Goal: Transaction & Acquisition: Purchase product/service

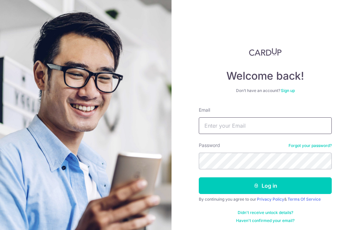
click at [261, 123] on input "Email" at bounding box center [265, 125] width 133 height 17
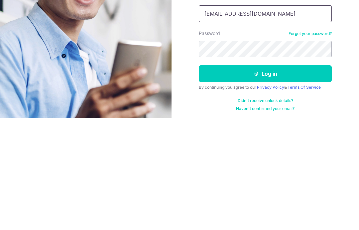
type input "Beiru.Lim@gmail.com"
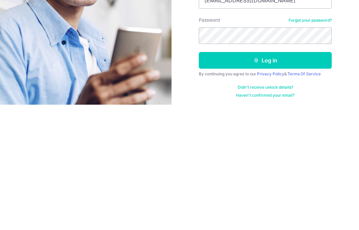
click at [246, 177] on button "Log in" at bounding box center [265, 185] width 133 height 17
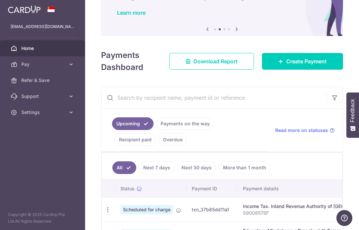
scroll to position [49, 0]
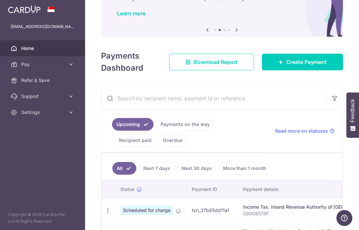
click at [318, 66] on span "Create Payment" at bounding box center [307, 62] width 41 height 8
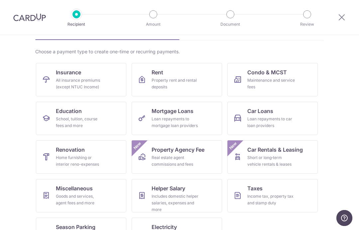
scroll to position [42, 0]
click at [303, 119] on link "Car Loans Loan repayments to car loan providers" at bounding box center [273, 118] width 91 height 33
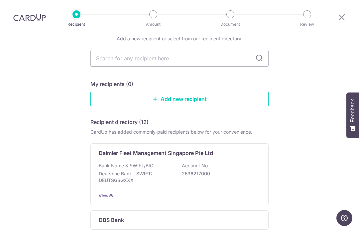
scroll to position [33, 0]
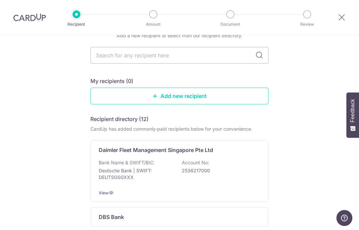
click at [184, 57] on input "text" at bounding box center [180, 55] width 178 height 17
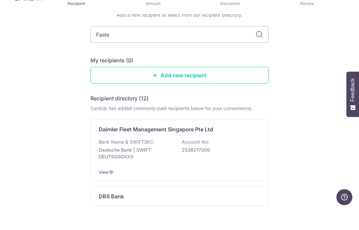
type input "Faster"
click at [255, 47] on input "Faster" at bounding box center [180, 55] width 178 height 17
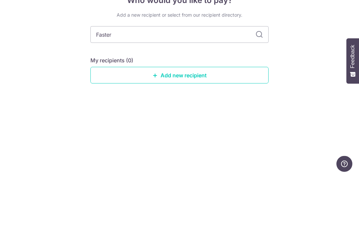
scroll to position [0, 0]
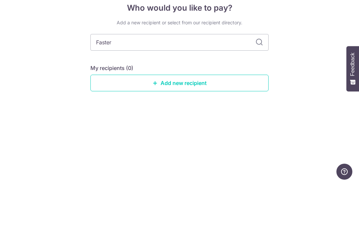
click at [296, 49] on div "Who would you like to pay? Add a new recipient or select from our recipient dir…" at bounding box center [179, 132] width 359 height 195
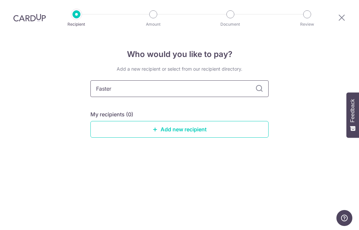
click at [260, 80] on input "Faster" at bounding box center [180, 88] width 178 height 17
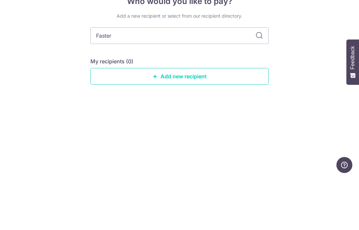
click at [218, 121] on link "Add new recipient" at bounding box center [180, 129] width 178 height 17
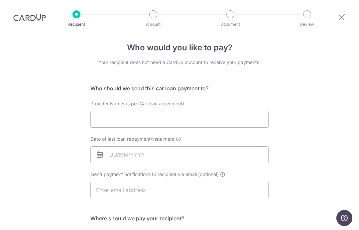
scroll to position [13, 0]
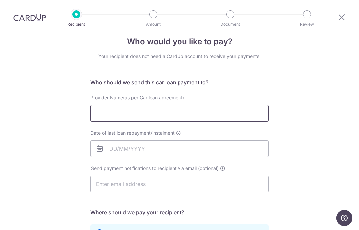
click at [182, 115] on input "Provider Name(as per Car loan agreement)" at bounding box center [180, 113] width 178 height 17
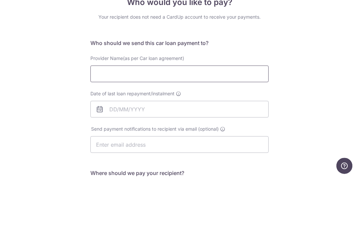
scroll to position [0, 0]
click at [337, 57] on div "Who would you like to pay? Your recipient does not need a CardUp account to rec…" at bounding box center [179, 217] width 359 height 365
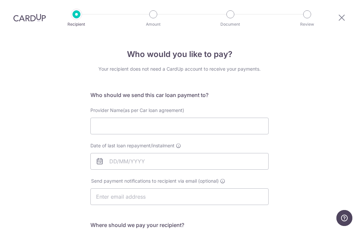
scroll to position [3, 0]
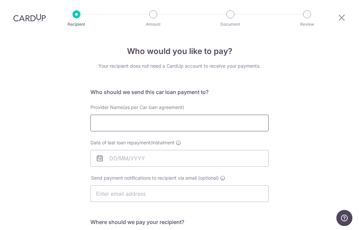
click at [149, 114] on input "Provider Name(as per Car loan agreement)" at bounding box center [180, 122] width 178 height 17
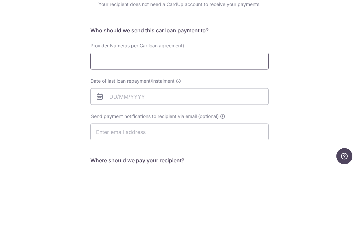
type input "f"
click at [139, 114] on input "Faster Credit Pte. Ltd" at bounding box center [180, 122] width 178 height 17
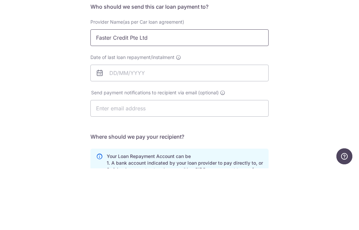
scroll to position [29, 0]
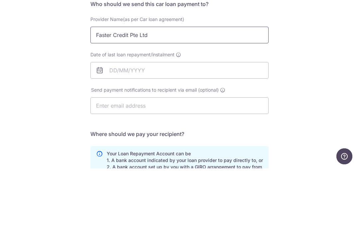
type input "Faster Credit Pte Ltd"
click at [236, 123] on input "Date of last loan repayment/instalment" at bounding box center [180, 131] width 178 height 17
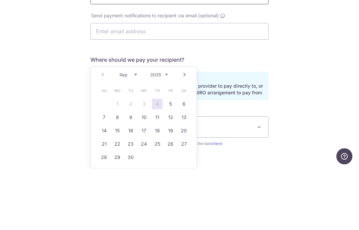
scroll to position [94, 0]
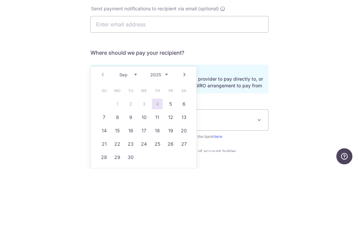
click at [134, 133] on select "Sep Oct Nov Dec" at bounding box center [128, 135] width 18 height 5
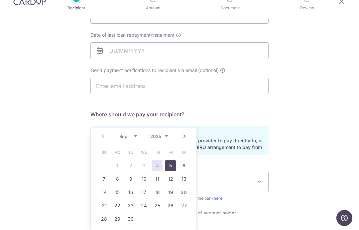
click at [171, 160] on link "5" at bounding box center [170, 165] width 11 height 11
type input "05/09/2025"
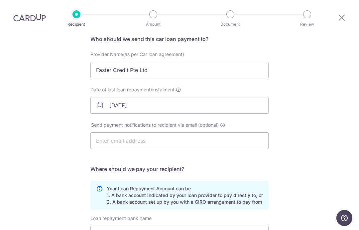
scroll to position [75, 0]
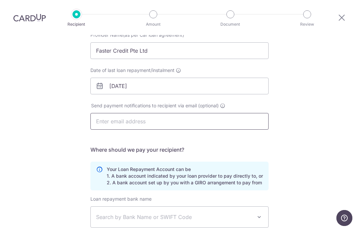
click at [172, 113] on input "text" at bounding box center [180, 121] width 178 height 17
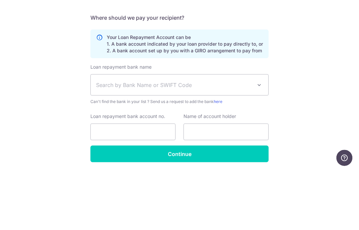
scroll to position [147, 0]
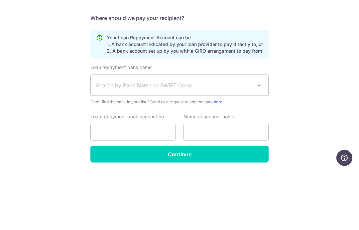
click at [296, 33] on div "Who would you like to pay? Your recipient does not need a CardUp account to rec…" at bounding box center [179, 70] width 359 height 365
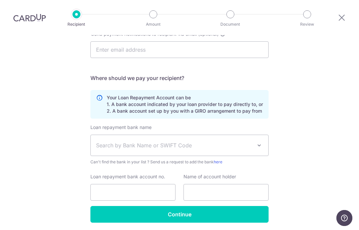
click at [176, 135] on span "Search by Bank Name or SWIFT Code" at bounding box center [180, 145] width 178 height 21
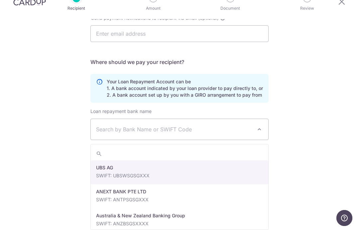
click at [173, 125] on span "Search by Bank Name or SWIFT Code" at bounding box center [174, 129] width 156 height 8
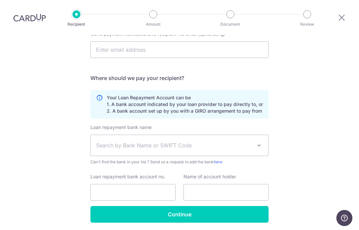
click at [157, 141] on span "Search by Bank Name or SWIFT Code" at bounding box center [174, 145] width 156 height 8
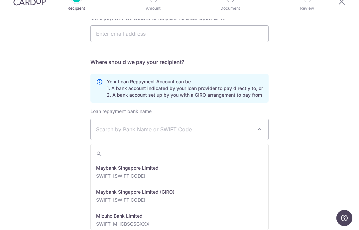
scroll to position [999, 0]
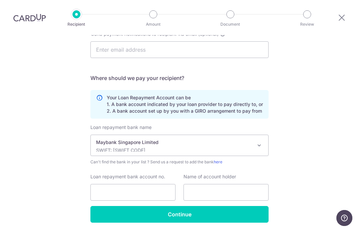
select select "10"
click at [152, 184] on input "Loan repayment bank account no." at bounding box center [133, 192] width 85 height 17
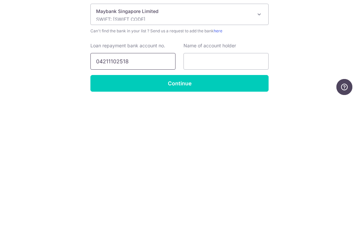
type input "04211102518"
click at [236, 184] on input "text" at bounding box center [226, 192] width 85 height 17
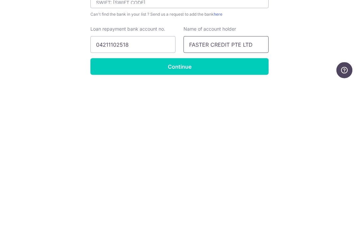
type input "FASTER CREDIT PTE LTD"
click at [248, 206] on input "Continue" at bounding box center [180, 214] width 178 height 17
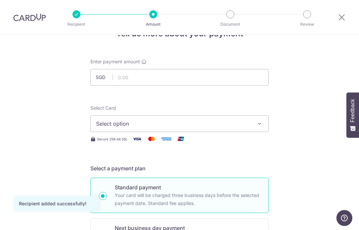
scroll to position [33, 0]
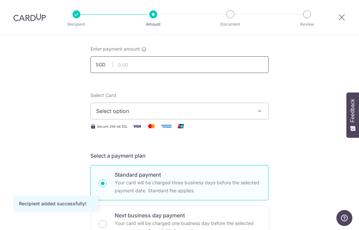
click at [180, 62] on input "text" at bounding box center [180, 64] width 178 height 17
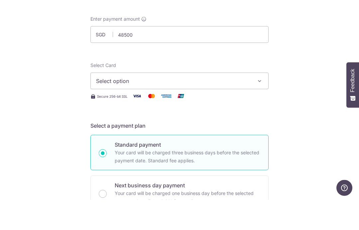
type input "48,500.00"
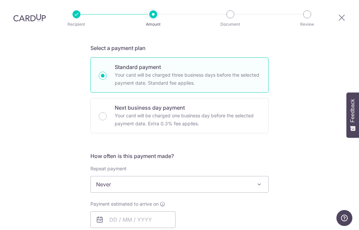
scroll to position [157, 0]
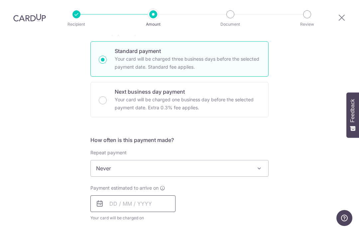
click at [146, 195] on input "text" at bounding box center [133, 203] width 85 height 17
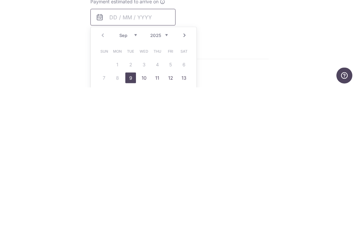
scroll to position [204, 0]
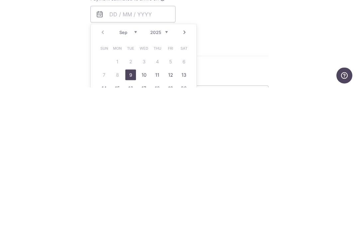
click at [240, 16] on form "Enter payment amount SGD 48,500.00 48500.00 Recipient added successfully! Selec…" at bounding box center [180, 138] width 178 height 527
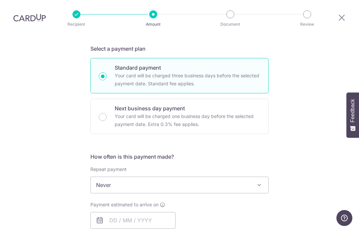
scroll to position [113, 0]
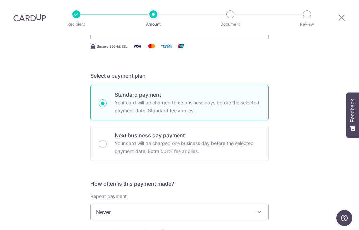
click at [171, 139] on p "Your card will be charged one business day before the selected payment date. Ex…" at bounding box center [188, 147] width 146 height 16
click at [107, 140] on input "Next business day payment Your card will be charged one business day before the…" at bounding box center [103, 144] width 8 height 8
radio input "false"
radio input "true"
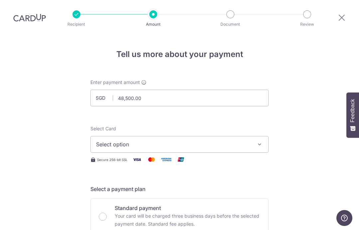
scroll to position [0, 0]
click at [162, 140] on span "Select option" at bounding box center [173, 144] width 155 height 8
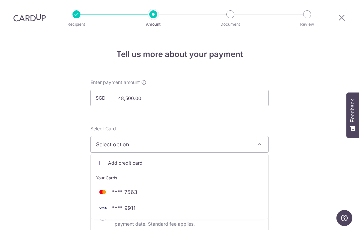
click at [186, 204] on span "**** 9911" at bounding box center [179, 208] width 167 height 8
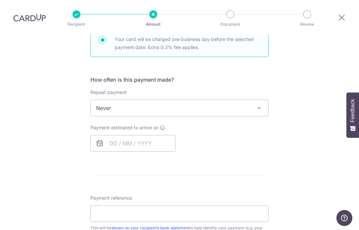
scroll to position [224, 0]
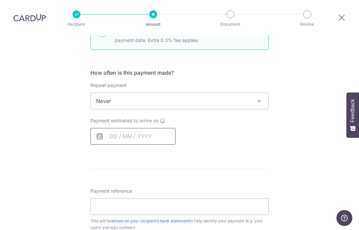
click at [118, 128] on input "text" at bounding box center [133, 136] width 85 height 17
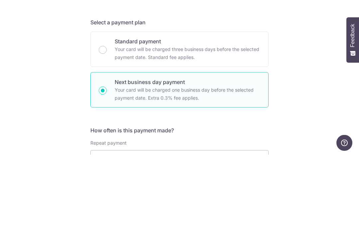
scroll to position [93, 0]
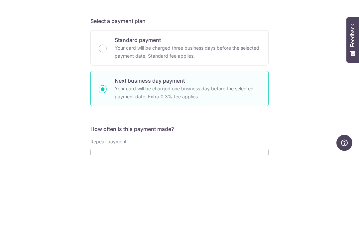
click at [104, 119] on input "Standard payment Your card will be charged three business days before the selec…" at bounding box center [103, 123] width 8 height 8
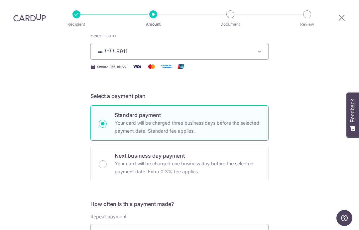
click at [107, 146] on div "Next business day payment Your card will be charged one business day before the…" at bounding box center [180, 163] width 178 height 35
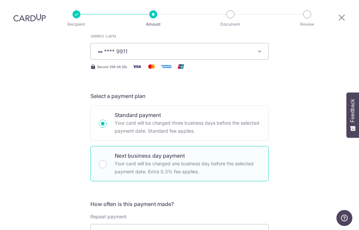
radio input "false"
radio input "true"
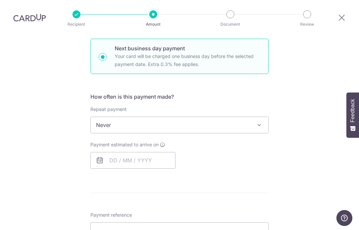
scroll to position [204, 0]
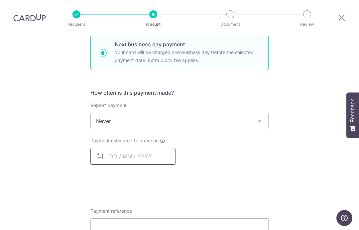
click at [119, 148] on input "text" at bounding box center [133, 156] width 85 height 17
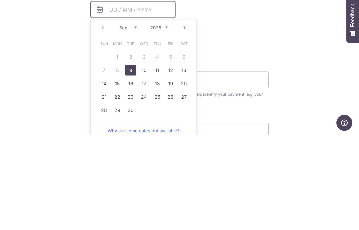
scroll to position [256, 0]
click at [281, 27] on div "Tell us more about your payment Enter payment amount SGD 48,500.00 48500.00 Rec…" at bounding box center [179, 75] width 359 height 593
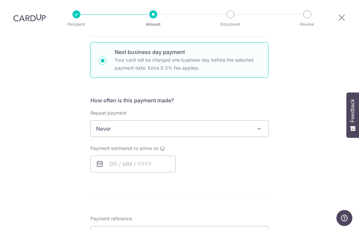
scroll to position [146, 0]
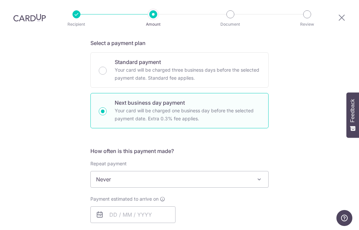
click at [133, 171] on span "Never" at bounding box center [180, 179] width 178 height 16
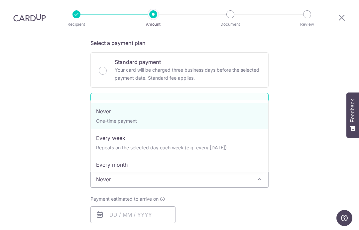
select select "2"
type input "09/09/2025"
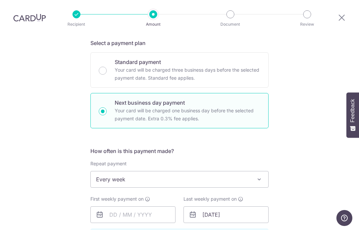
click at [149, 171] on span "Every week" at bounding box center [180, 179] width 178 height 16
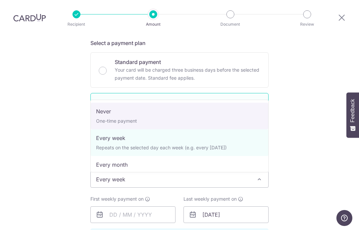
select select "1"
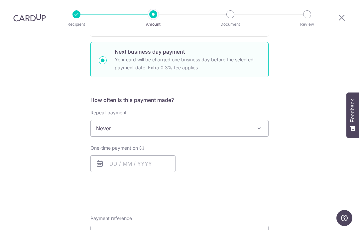
scroll to position [209, 0]
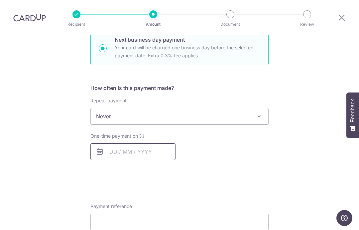
click at [138, 143] on input "text" at bounding box center [133, 151] width 85 height 17
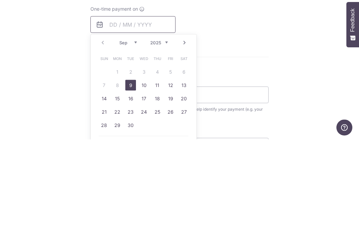
scroll to position [246, 0]
click at [158, 141] on table "Sun Mon Tue Wed Thu Fri Sat 1 2 3 4 5 6 7 8 9 10 11 12 13 14 15 16 17 18 19 20 …" at bounding box center [144, 181] width 93 height 80
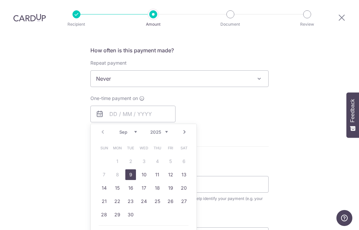
click at [172, 141] on table "Sun Mon Tue Wed Thu Fri Sat 1 2 3 4 5 6 7 8 9 10 11 12 13 14 15 16 17 18 19 20 …" at bounding box center [144, 181] width 93 height 80
click at [171, 141] on table "Sun Mon Tue Wed Thu Fri Sat 1 2 3 4 5 6 7 8 9 10 11 12 13 14 15 16 17 18 19 20 …" at bounding box center [144, 181] width 93 height 80
click at [170, 141] on table "Sun Mon Tue Wed Thu Fri Sat 1 2 3 4 5 6 7 8 9 10 11 12 13 14 15 16 17 18 19 20 …" at bounding box center [144, 181] width 93 height 80
click at [172, 141] on table "Sun Mon Tue Wed Thu Fri Sat 1 2 3 4 5 6 7 8 9 10 11 12 13 14 15 16 17 18 19 20 …" at bounding box center [144, 181] width 93 height 80
click at [244, 71] on span "Never" at bounding box center [180, 79] width 178 height 16
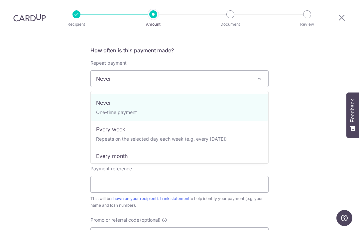
click at [304, 36] on div "Tell us more about your payment Enter payment amount SGD 48,500.00 48500.00 Rec…" at bounding box center [179, 85] width 359 height 593
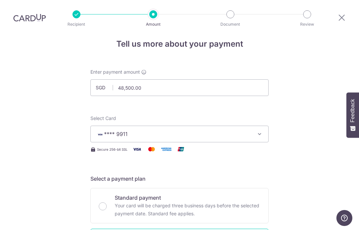
scroll to position [20, 0]
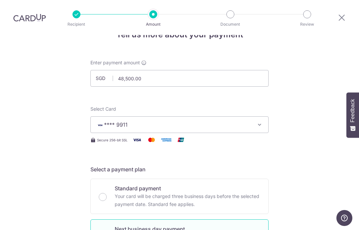
click at [231, 120] on span "**** 9911" at bounding box center [173, 124] width 155 height 8
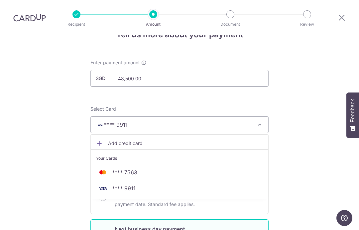
click at [229, 102] on div at bounding box center [179, 115] width 359 height 230
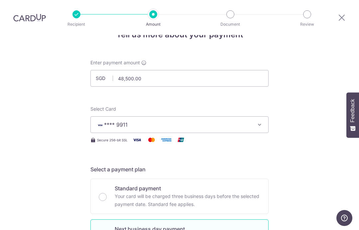
click at [215, 192] on p "Your card will be charged three business days before the selected payment date.…" at bounding box center [188, 200] width 146 height 16
click at [107, 193] on input "Standard payment Your card will be charged three business days before the selec…" at bounding box center [103, 197] width 8 height 8
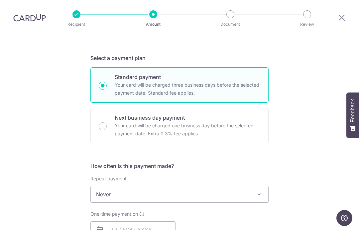
scroll to position [132, 0]
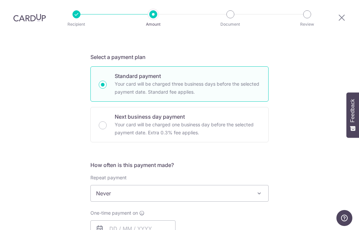
click at [200, 80] on p "Your card will be charged three business days before the selected payment date.…" at bounding box center [188, 88] width 146 height 16
click at [107, 81] on input "Standard payment Your card will be charged three business days before the selec…" at bounding box center [103, 85] width 8 height 8
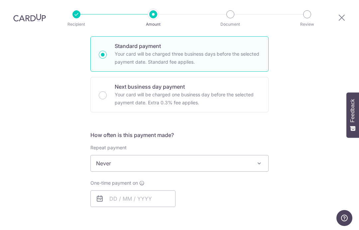
scroll to position [171, 0]
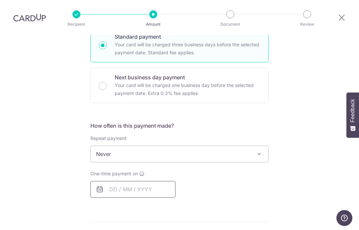
click at [136, 181] on input "text" at bounding box center [133, 189] width 85 height 17
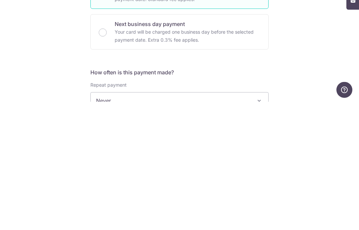
click at [212, 196] on h5 "How often is this payment made?" at bounding box center [180, 200] width 178 height 8
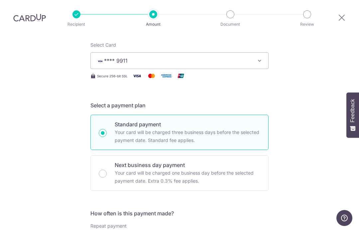
scroll to position [80, 0]
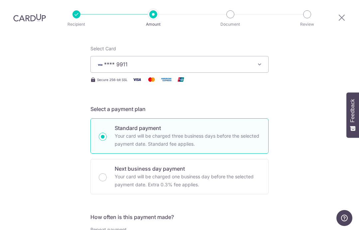
click at [138, 172] on p "Your card will be charged one business day before the selected payment date. Ex…" at bounding box center [188, 180] width 146 height 16
click at [107, 173] on input "Next business day payment Your card will be charged one business day before the…" at bounding box center [103, 177] width 8 height 8
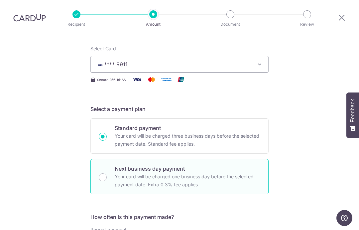
radio input "false"
click at [101, 173] on input "Next business day payment Your card will be charged one business day before the…" at bounding box center [103, 177] width 8 height 8
radio input "true"
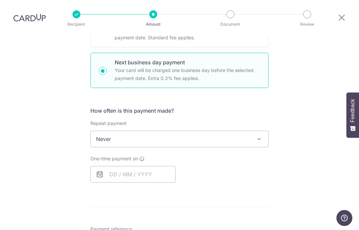
scroll to position [187, 0]
click at [143, 165] on input "text" at bounding box center [133, 173] width 85 height 17
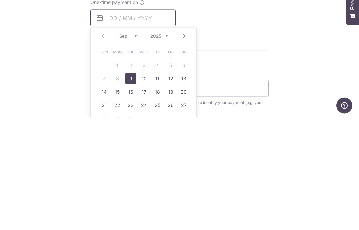
scroll to position [233, 0]
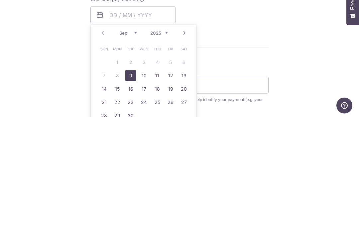
click at [126, 182] on link "9" at bounding box center [130, 187] width 11 height 11
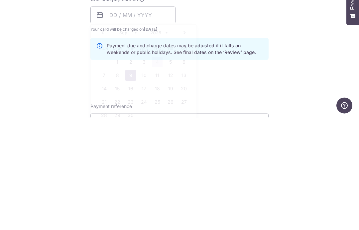
type input "09/09/2025"
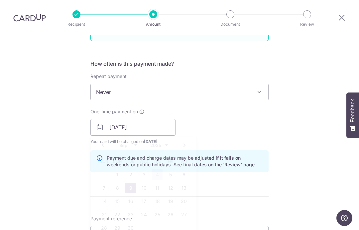
click at [109, 73] on div "Repeat payment Never Every week Every month Every quarter Every half a year Nev…" at bounding box center [180, 86] width 178 height 27
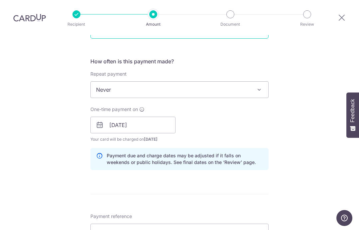
scroll to position [237, 0]
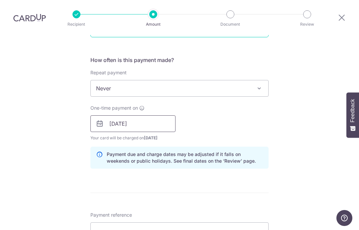
click at [163, 115] on input "09/09/2025" at bounding box center [133, 123] width 85 height 17
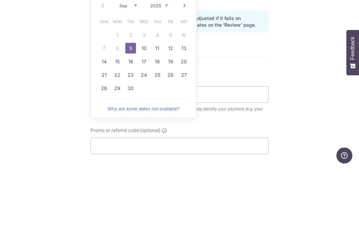
scroll to position [285, 0]
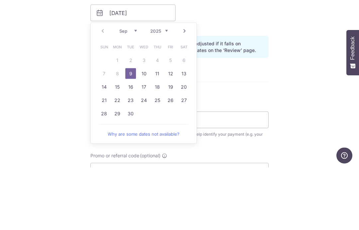
click at [228, 43] on form "Enter payment amount SGD 48,500.00 48500.00 Recipient added successfully! Selec…" at bounding box center [180, 87] width 178 height 586
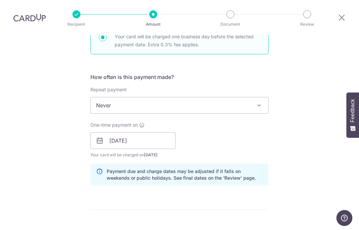
scroll to position [171, 0]
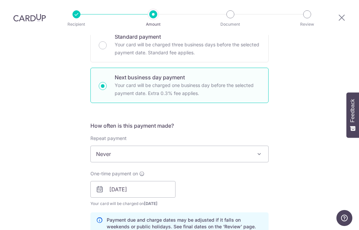
click at [241, 41] on p "Your card will be charged three business days before the selected payment date.…" at bounding box center [188, 49] width 146 height 16
click at [107, 41] on input "Standard payment Your card will be charged three business days before the selec…" at bounding box center [103, 45] width 8 height 8
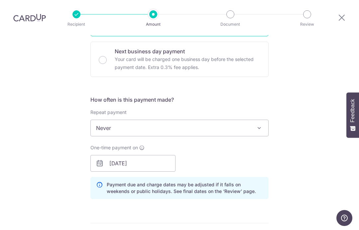
scroll to position [200, 0]
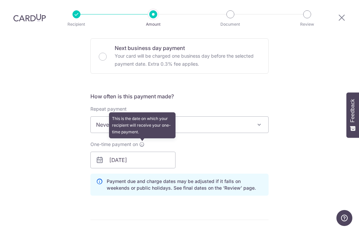
click at [145, 141] on icon at bounding box center [141, 143] width 5 height 5
click at [159, 151] on input "09/09/2025" at bounding box center [133, 159] width 85 height 17
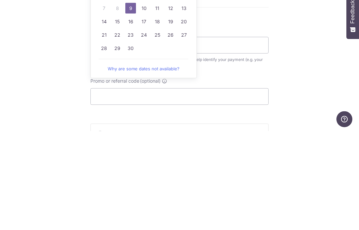
scroll to position [313, 0]
click at [169, 161] on link "Why are some dates not available?" at bounding box center [144, 167] width 90 height 13
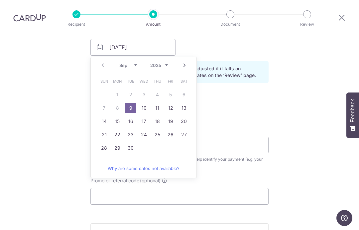
click at [292, 101] on div "Tell us more about your payment Enter payment amount SGD 48,500.00 48500.00 Rec…" at bounding box center [179, 32] width 359 height 620
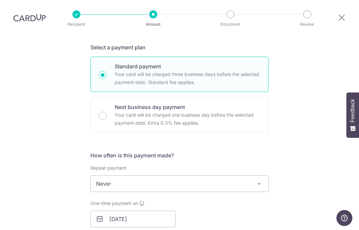
scroll to position [139, 0]
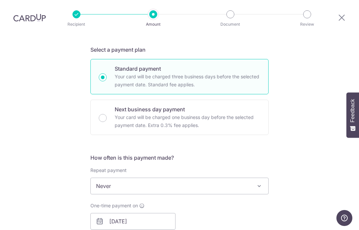
click at [228, 113] on p "Your card will be charged one business day before the selected payment date. Ex…" at bounding box center [188, 121] width 146 height 16
click at [107, 114] on input "Next business day payment Your card will be charged one business day before the…" at bounding box center [103, 118] width 8 height 8
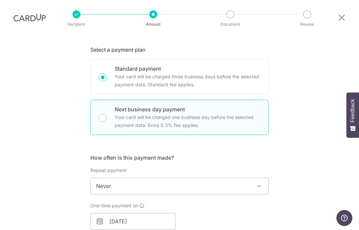
radio input "false"
radio input "true"
click at [224, 113] on p "Your card will be charged one business day before the selected payment date. Ex…" at bounding box center [188, 121] width 146 height 16
click at [107, 114] on input "Next business day payment Your card will be charged one business day before the…" at bounding box center [103, 118] width 8 height 8
radio input "true"
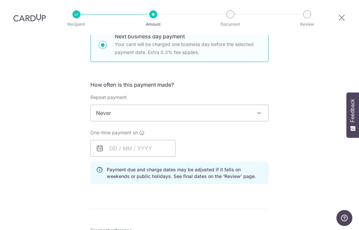
scroll to position [213, 0]
click at [155, 139] on input "text" at bounding box center [133, 147] width 85 height 17
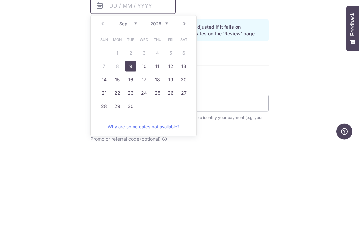
scroll to position [269, 0]
click at [175, 119] on table "Sun Mon Tue Wed Thu Fri Sat 1 2 3 4 5 6 7 8 9 10 11 12 13 14 15 16 17 18 19 20 …" at bounding box center [144, 159] width 93 height 80
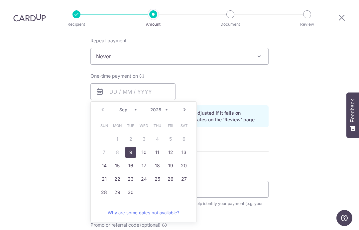
click at [144, 147] on link "10" at bounding box center [144, 152] width 11 height 11
type input "10/09/2025"
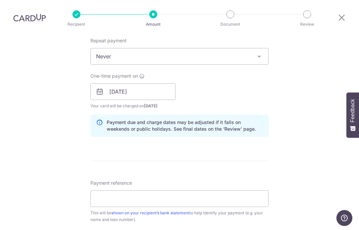
click at [170, 129] on form "Enter payment amount SGD 48,500.00 48500.00 Recipient added successfully! Selec…" at bounding box center [180, 103] width 178 height 586
click at [157, 83] on input "10/09/2025" at bounding box center [133, 91] width 85 height 17
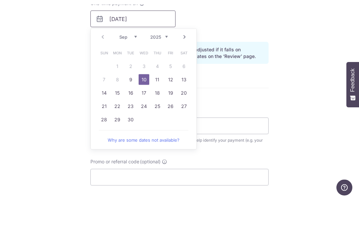
scroll to position [312, 0]
click at [112, 76] on table "Sun Mon Tue Wed Thu Fri Sat 1 2 3 4 5 6 7 8 9 10 11 12 13 14 15 16 17 18 19 20 …" at bounding box center [144, 116] width 93 height 80
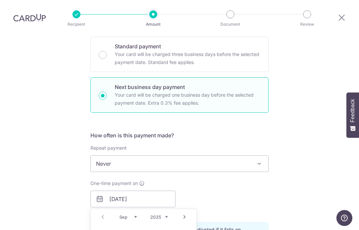
scroll to position [161, 0]
click at [215, 51] on p "Your card will be charged three business days before the selected payment date.…" at bounding box center [188, 59] width 146 height 16
click at [107, 52] on input "Standard payment Your card will be charged three business days before the selec…" at bounding box center [103, 56] width 8 height 8
radio input "true"
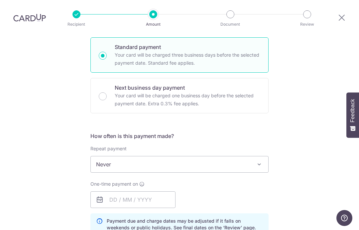
click at [192, 92] on p "Your card will be charged one business day before the selected payment date. Ex…" at bounding box center [188, 100] width 146 height 16
click at [107, 92] on input "Next business day payment Your card will be charged one business day before the…" at bounding box center [103, 96] width 8 height 8
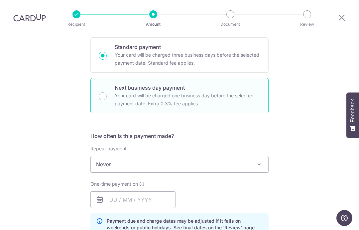
radio input "false"
radio input "true"
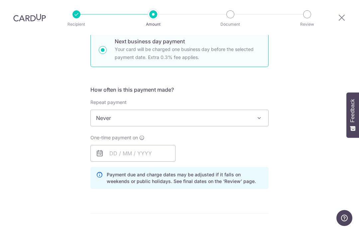
scroll to position [208, 0]
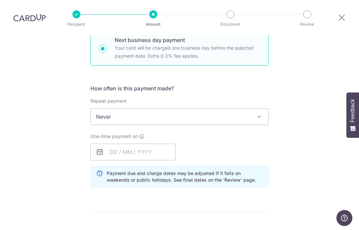
click at [178, 108] on span "Never" at bounding box center [180, 116] width 178 height 16
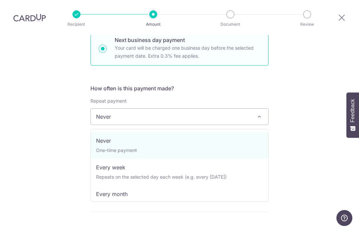
click at [210, 84] on h5 "How often is this payment made?" at bounding box center [180, 88] width 178 height 8
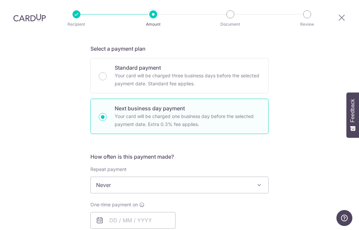
scroll to position [140, 0]
click at [219, 72] on p "Your card will be charged three business days before the selected payment date.…" at bounding box center [188, 80] width 146 height 16
click at [107, 73] on input "Standard payment Your card will be charged three business days before the selec…" at bounding box center [103, 77] width 8 height 8
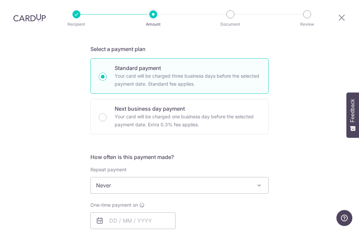
click at [177, 112] on p "Your card will be charged one business day before the selected payment date. Ex…" at bounding box center [188, 120] width 146 height 16
click at [107, 113] on input "Next business day payment Your card will be charged one business day before the…" at bounding box center [103, 117] width 8 height 8
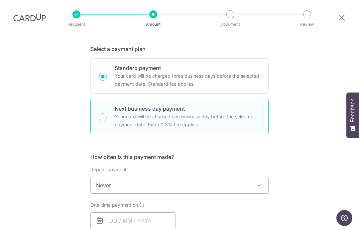
radio input "false"
click at [202, 105] on p "Next business day payment" at bounding box center [188, 109] width 146 height 8
click at [107, 113] on input "Next business day payment Your card will be charged one business day before the…" at bounding box center [103, 117] width 8 height 8
radio input "true"
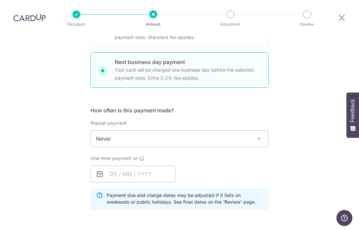
scroll to position [189, 0]
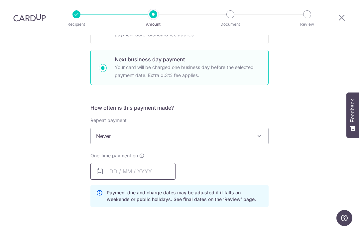
click at [147, 163] on input "text" at bounding box center [133, 171] width 85 height 17
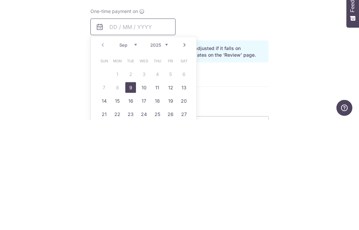
scroll to position [231, 0]
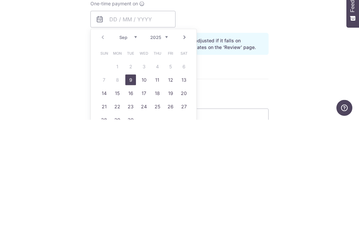
click at [226, 50] on form "Enter payment amount SGD 48,500.00 48500.00 Recipient added successfully! Selec…" at bounding box center [180, 136] width 178 height 577
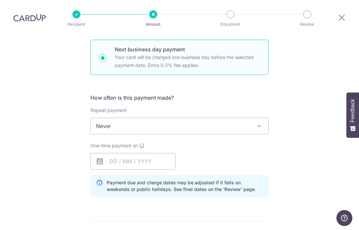
scroll to position [200, 0]
click at [253, 117] on span "Never" at bounding box center [180, 125] width 178 height 16
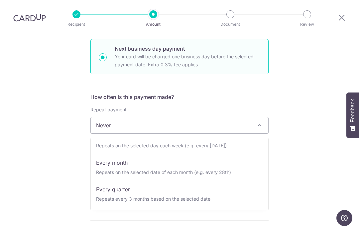
scroll to position [40, 0]
select select "3"
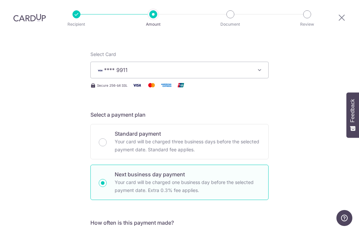
scroll to position [75, 0]
click at [206, 137] on p "Your card will be charged three business days before the selected payment date.…" at bounding box center [188, 145] width 146 height 16
click at [107, 138] on input "Standard payment Your card will be charged three business days before the selec…" at bounding box center [103, 142] width 8 height 8
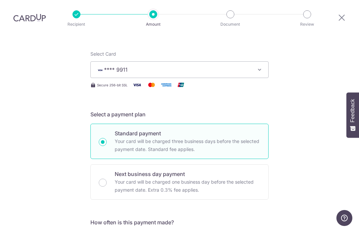
click at [207, 137] on p "Your card will be charged three business days before the selected payment date.…" at bounding box center [188, 145] width 146 height 16
click at [107, 138] on input "Standard payment Your card will be charged three business days before the selec…" at bounding box center [103, 142] width 8 height 8
click at [193, 178] on p "Your card will be charged one business day before the selected payment date. Ex…" at bounding box center [188, 186] width 146 height 16
click at [107, 178] on input "Next business day payment Your card will be charged one business day before the…" at bounding box center [103, 182] width 8 height 8
radio input "false"
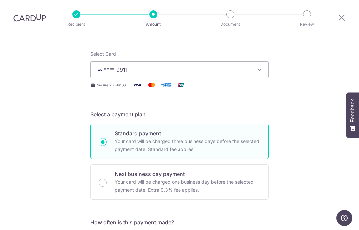
radio input "true"
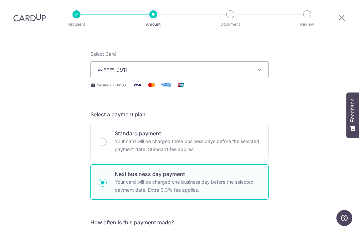
click at [247, 137] on p "Your card will be charged three business days before the selected payment date.…" at bounding box center [188, 145] width 146 height 16
click at [107, 138] on input "Standard payment Your card will be charged three business days before the selec…" at bounding box center [103, 142] width 8 height 8
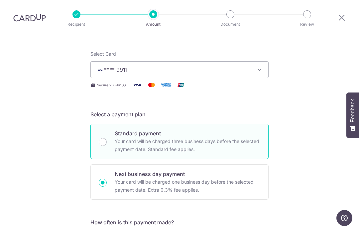
radio input "true"
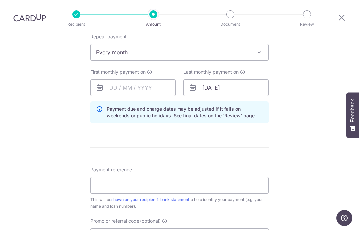
scroll to position [273, 0]
click at [214, 79] on input "10/09/2025" at bounding box center [226, 87] width 85 height 17
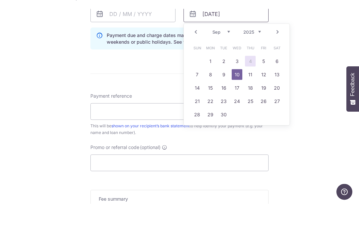
scroll to position [322, 0]
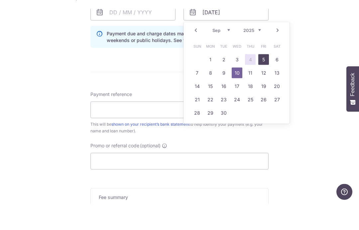
click at [263, 80] on link "5" at bounding box center [264, 85] width 11 height 11
type input "[DATE]"
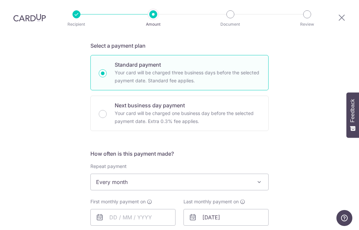
scroll to position [150, 0]
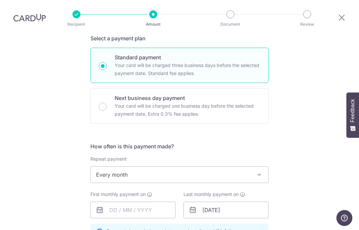
click at [237, 166] on span "Every month" at bounding box center [180, 174] width 178 height 16
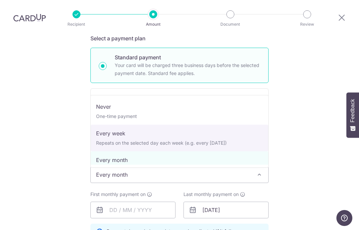
select select "2"
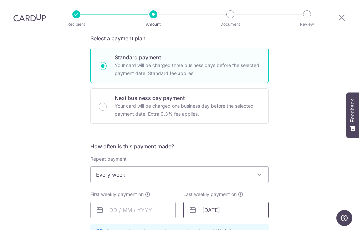
click at [236, 201] on input "09/09/2025" at bounding box center [226, 209] width 85 height 17
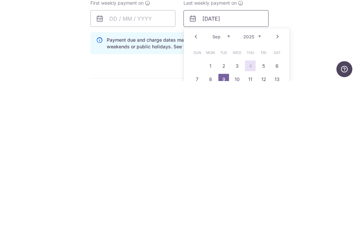
scroll to position [193, 0]
click at [265, 209] on link "5" at bounding box center [264, 214] width 11 height 11
type input "05/09/2025"
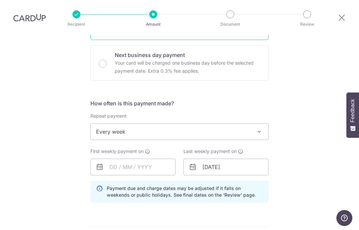
click at [229, 123] on span "Every week" at bounding box center [180, 131] width 178 height 16
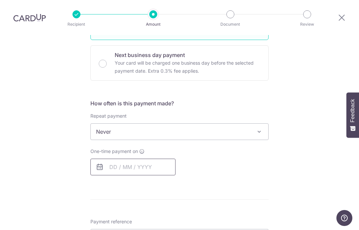
click at [138, 158] on input "text" at bounding box center [133, 166] width 85 height 17
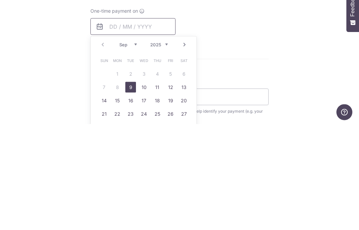
scroll to position [230, 0]
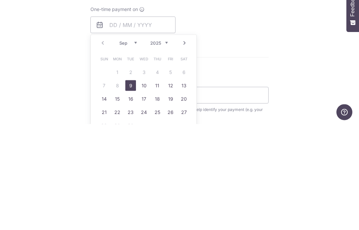
click at [170, 158] on table "Sun Mon Tue Wed Thu Fri Sat 1 2 3 4 5 6 7 8 9 10 11 12 13 14 15 16 17 18 19 20 …" at bounding box center [144, 198] width 93 height 80
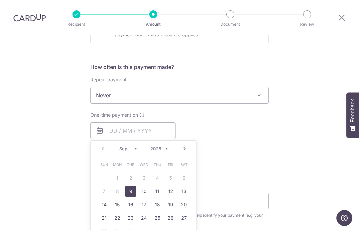
click at [168, 63] on div "How often is this payment made? Repeat payment Never Every week Every month Eve…" at bounding box center [180, 103] width 178 height 81
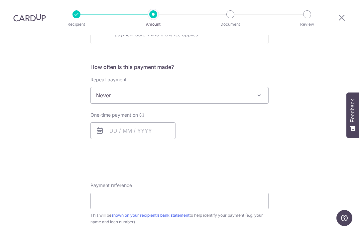
click at [189, 87] on span "Never" at bounding box center [180, 95] width 178 height 16
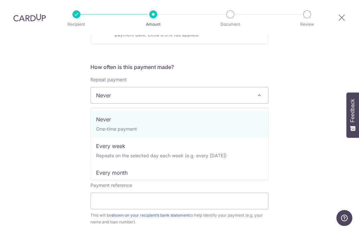
scroll to position [0, 0]
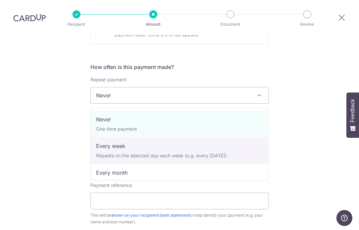
select select "2"
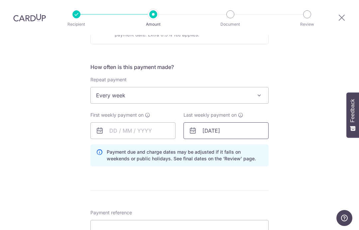
click at [230, 122] on input "09/09/2025" at bounding box center [226, 130] width 85 height 17
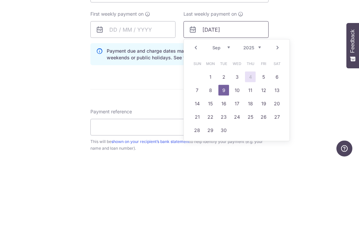
scroll to position [260, 0]
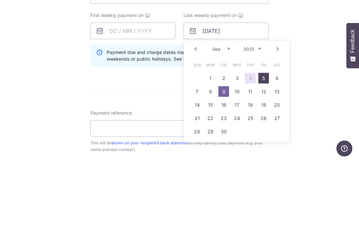
click at [263, 142] on link "5" at bounding box center [264, 147] width 11 height 11
type input "[DATE]"
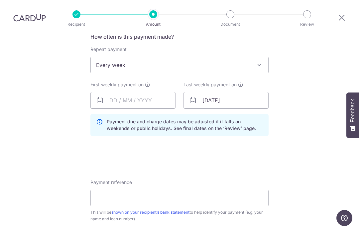
click at [226, 57] on span "Every week" at bounding box center [180, 65] width 178 height 16
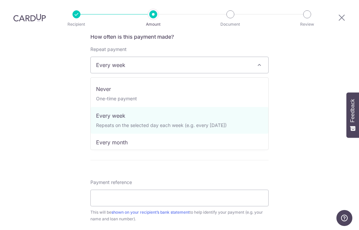
select select "1"
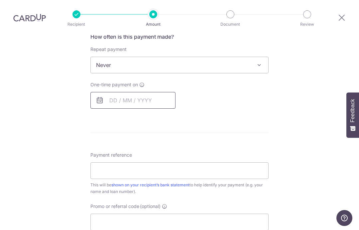
click at [163, 92] on input "text" at bounding box center [133, 100] width 85 height 17
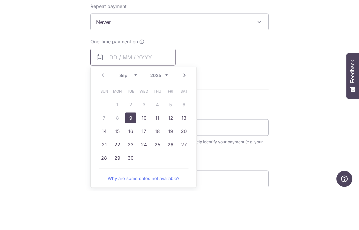
scroll to position [259, 0]
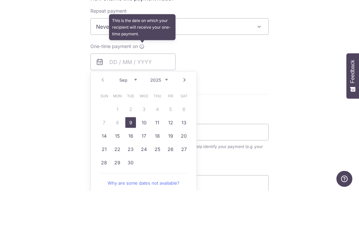
click at [140, 83] on icon at bounding box center [141, 85] width 5 height 5
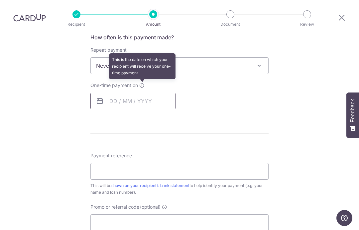
click at [156, 93] on input "text" at bounding box center [133, 101] width 85 height 17
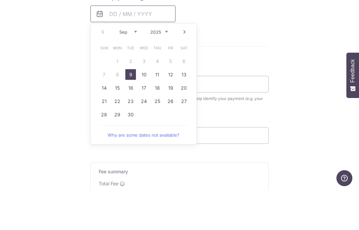
scroll to position [307, 0]
click at [113, 80] on table "Sun Mon Tue Wed Thu Fri Sat 1 2 3 4 5 6 7 8 9 10 11 12 13 14 15 16 17 18 19 20 …" at bounding box center [144, 120] width 93 height 80
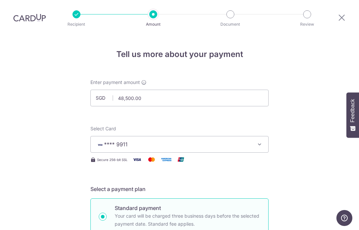
scroll to position [0, 0]
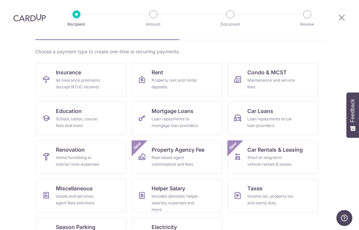
scroll to position [62, 0]
click at [78, 193] on div "Goods and services, agent fees and more" at bounding box center [80, 199] width 48 height 13
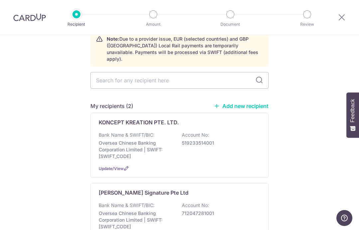
scroll to position [31, 0]
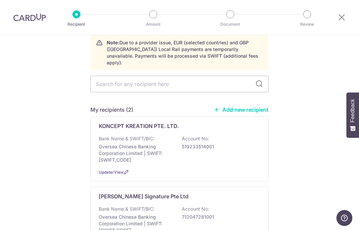
click at [168, 82] on input "text" at bounding box center [180, 84] width 178 height 17
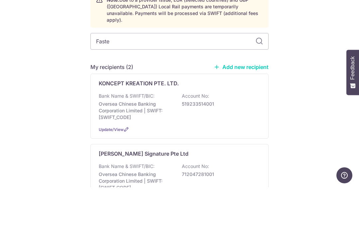
type input "Faster"
click at [259, 76] on input "Faster" at bounding box center [180, 84] width 178 height 17
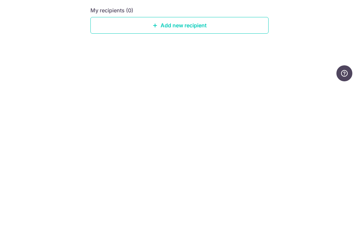
click at [244, 161] on link "Add new recipient" at bounding box center [180, 169] width 178 height 17
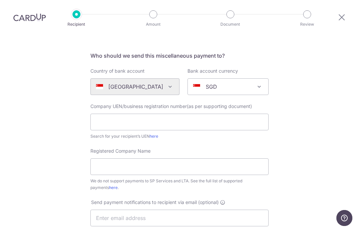
scroll to position [40, 0]
click at [153, 138] on link "here" at bounding box center [154, 135] width 9 height 5
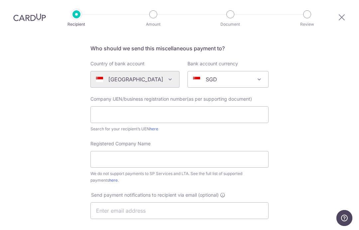
scroll to position [48, 0]
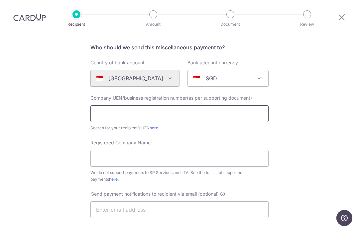
click at [179, 118] on input "text" at bounding box center [180, 113] width 178 height 17
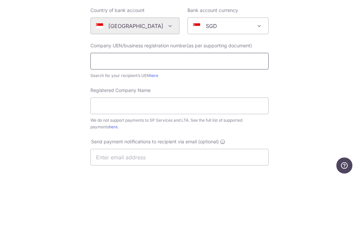
click at [211, 105] on input "text" at bounding box center [180, 113] width 178 height 17
paste input "200000149C"
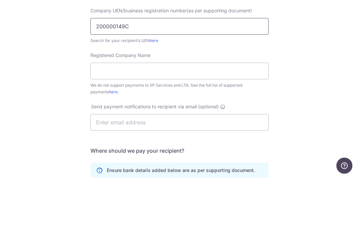
scroll to position [83, 0]
type input "200000149C"
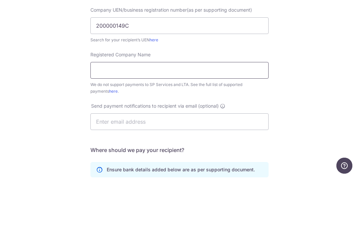
click at [221, 114] on input "Registered Company Name" at bounding box center [180, 122] width 178 height 17
type input "Faster Credit Pte Ltd"
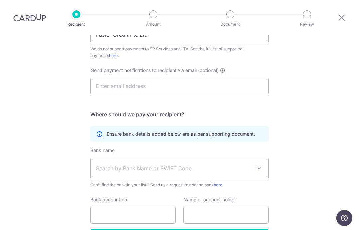
scroll to position [181, 0]
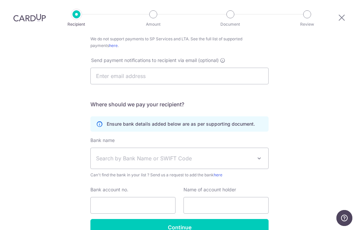
click at [183, 154] on span "Search by Bank Name or SWIFT Code" at bounding box center [174, 158] width 156 height 8
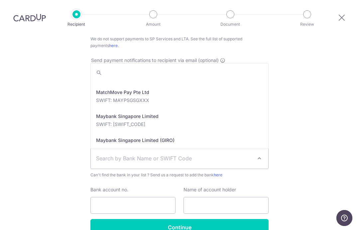
scroll to position [978, 0]
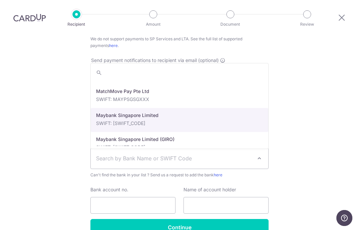
select select "10"
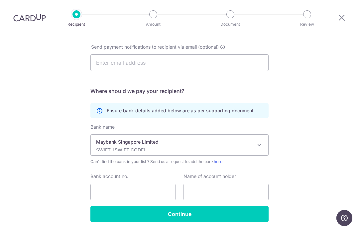
scroll to position [194, 0]
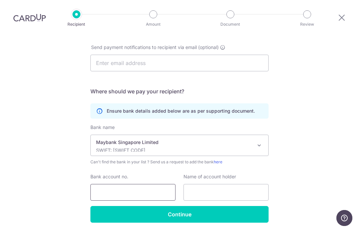
click at [98, 184] on input "Bank account no." at bounding box center [133, 192] width 85 height 17
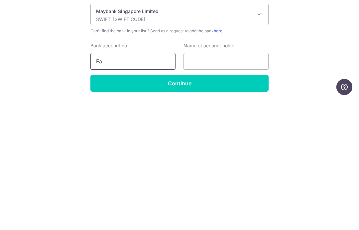
type input "F"
type input "04211102518"
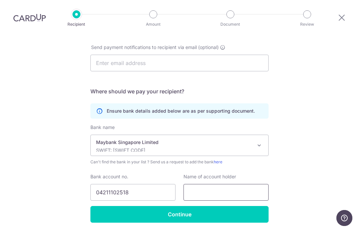
click at [238, 184] on input "text" at bounding box center [226, 192] width 85 height 17
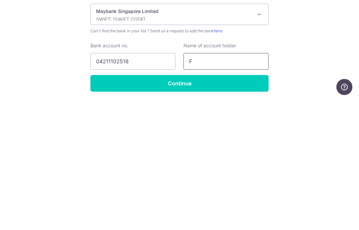
type input "FASTER CREDIT PTE LTD"
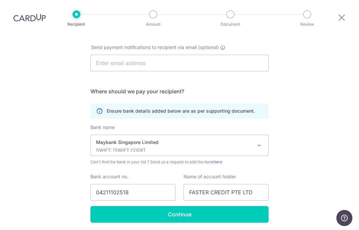
click at [230, 206] on input "Continue" at bounding box center [180, 214] width 178 height 17
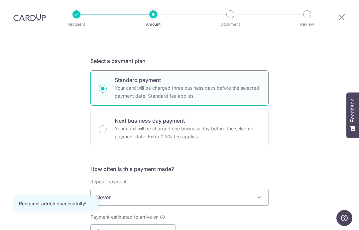
scroll to position [126, 0]
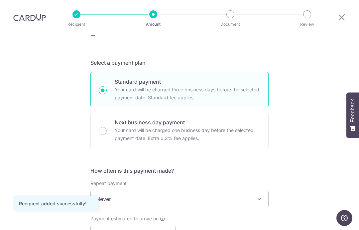
click at [209, 137] on p "Your card will be charged one business day before the selected payment date. Ex…" at bounding box center [188, 134] width 146 height 16
click at [107, 135] on input "Next business day payment Your card will be charged one business day before the…" at bounding box center [103, 131] width 8 height 8
radio input "false"
radio input "true"
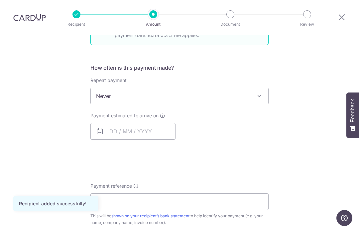
scroll to position [231, 0]
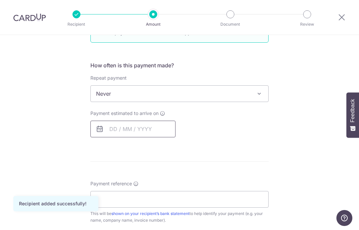
click at [155, 131] on input "text" at bounding box center [133, 128] width 85 height 17
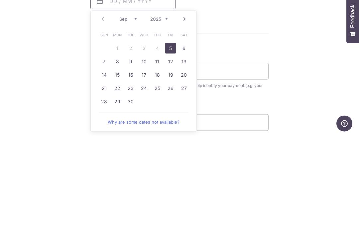
scroll to position [266, 0]
click at [170, 136] on link "5" at bounding box center [170, 141] width 11 height 11
type input "05/09/2025"
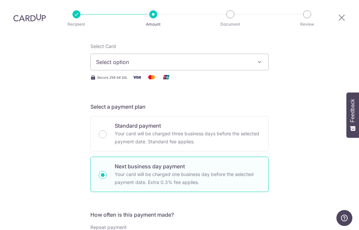
scroll to position [81, 0]
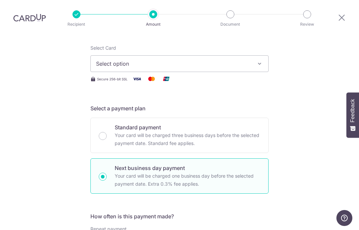
click at [229, 60] on span "Select option" at bounding box center [173, 64] width 155 height 8
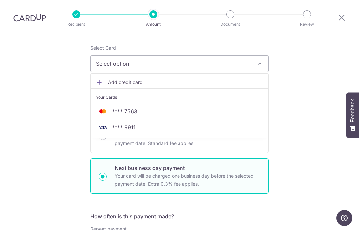
click at [196, 123] on span "**** 9911" at bounding box center [179, 127] width 167 height 8
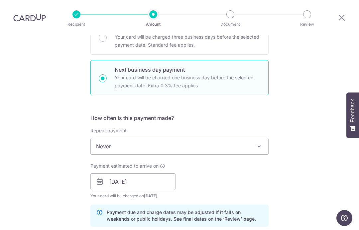
scroll to position [206, 0]
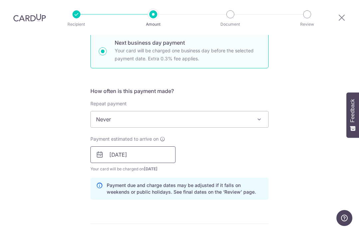
click at [155, 146] on input "05/09/2025" at bounding box center [133, 154] width 85 height 17
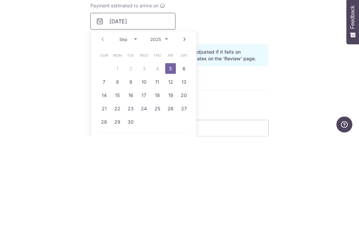
scroll to position [250, 0]
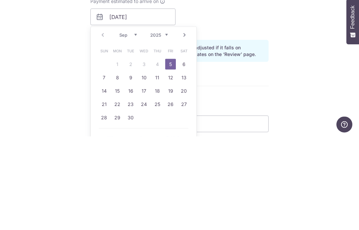
click at [288, 34] on div "Tell us more about your payment Enter payment amount SGD Recipient added succes…" at bounding box center [179, 116] width 359 height 662
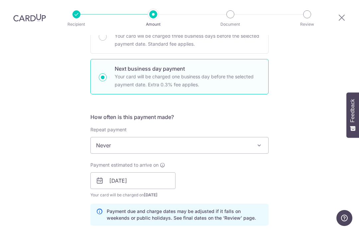
scroll to position [185, 0]
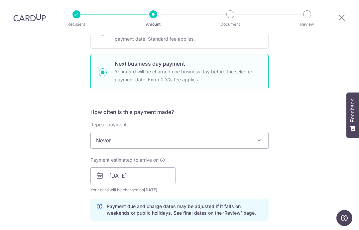
click at [172, 132] on span "Never" at bounding box center [180, 140] width 178 height 16
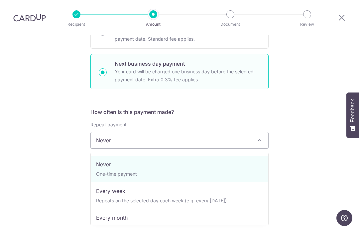
click at [175, 132] on span "Never" at bounding box center [180, 140] width 178 height 16
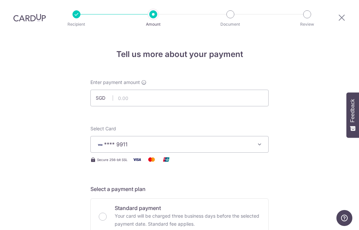
scroll to position [10, 0]
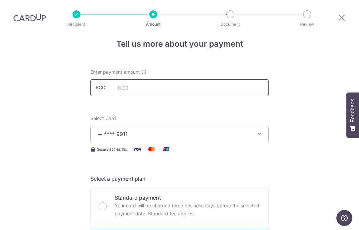
click at [191, 79] on input "text" at bounding box center [180, 87] width 178 height 17
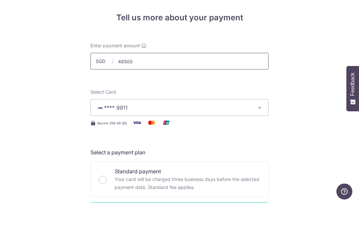
click button "Add Card" at bounding box center [0, 0] width 0 height 0
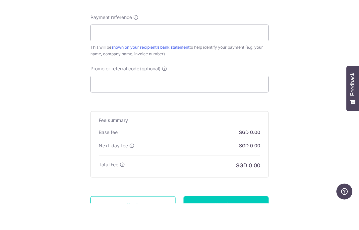
scroll to position [395, 0]
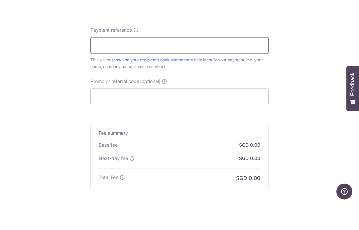
click at [212, 64] on input "Payment reference" at bounding box center [180, 72] width 178 height 17
type input "48,500.00"
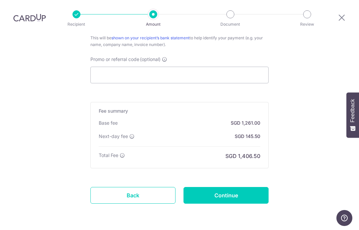
scroll to position [443, 0]
type input "SKP2218L Remaining payment"
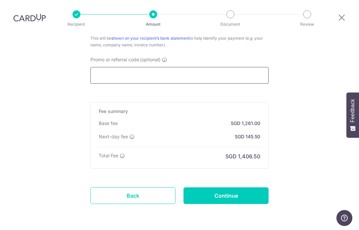
click at [211, 67] on input "Promo or referral code (optional)" at bounding box center [180, 75] width 178 height 17
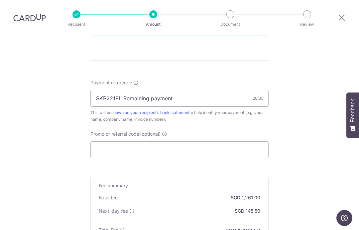
scroll to position [368, 0]
click at [208, 141] on input "Promo or referral code (optional)" at bounding box center [180, 149] width 178 height 17
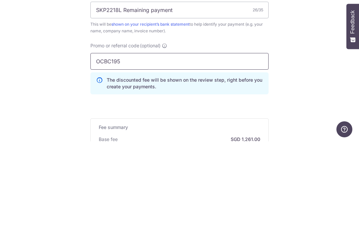
type input "OCBC195"
click at [302, 48] on div "Tell us more about your payment Enter payment amount SGD 48,500.00 48500.00 Rec…" at bounding box center [179, 13] width 359 height 692
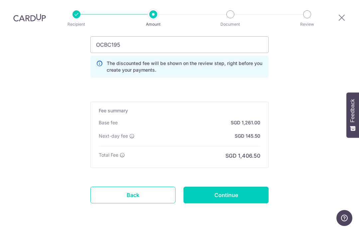
scroll to position [473, 0]
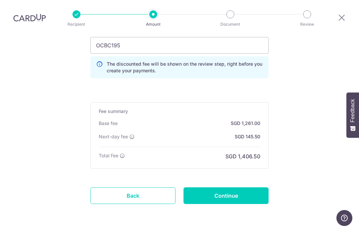
click at [247, 187] on input "Continue" at bounding box center [226, 195] width 85 height 17
type input "Create Schedule"
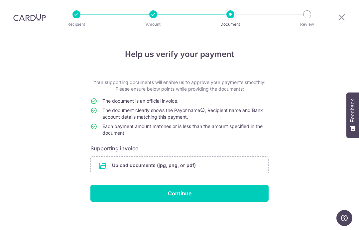
click at [201, 169] on input "file" at bounding box center [180, 164] width 178 height 17
click at [218, 168] on input "file" at bounding box center [180, 164] width 178 height 17
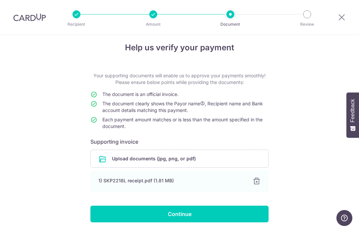
scroll to position [6, 0]
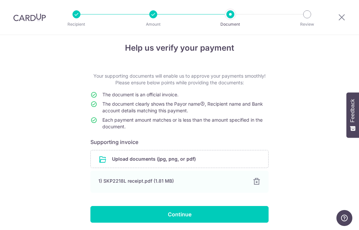
click at [206, 184] on div "1) SKP2218L receipt.pdf (1.81 MB)" at bounding box center [172, 180] width 146 height 7
click at [175, 182] on div "1) SKP2218L receipt.pdf (1.81 MB)" at bounding box center [172, 180] width 146 height 7
click at [175, 181] on div "1) SKP2218L receipt.pdf (1.81 MB)" at bounding box center [172, 180] width 146 height 7
click at [163, 184] on div "1) SKP2218L receipt.pdf (1.81 MB)" at bounding box center [172, 180] width 146 height 7
click at [196, 190] on div "1) SKP2218L receipt.pdf (1.81 MB) 100% Done Download" at bounding box center [180, 181] width 178 height 22
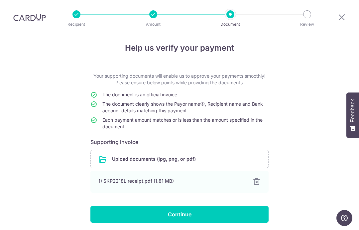
click at [185, 219] on input "Continue" at bounding box center [180, 214] width 178 height 17
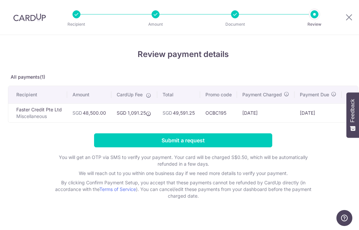
click at [232, 12] on div at bounding box center [235, 14] width 8 height 8
click at [233, 17] on div at bounding box center [235, 14] width 8 height 8
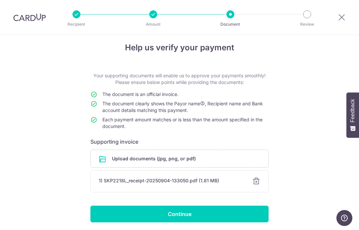
scroll to position [6, 0]
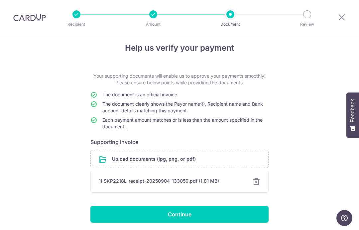
click at [174, 162] on input "file" at bounding box center [180, 158] width 178 height 17
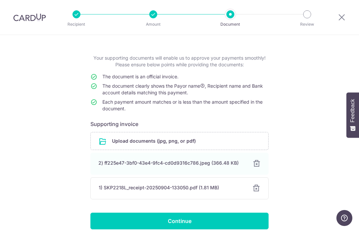
scroll to position [28, 0]
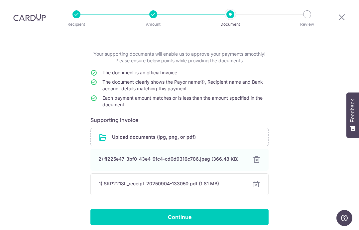
click at [216, 161] on div "2) ff225e47-3bf0-43e4-9fc4-cd0d9316c786.jpeg (366.48 KB)" at bounding box center [172, 158] width 146 height 7
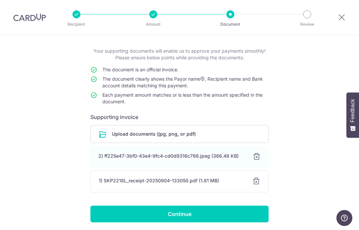
scroll to position [31, 0]
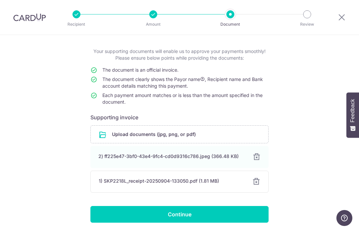
click at [195, 215] on input "Continue" at bounding box center [180, 214] width 178 height 17
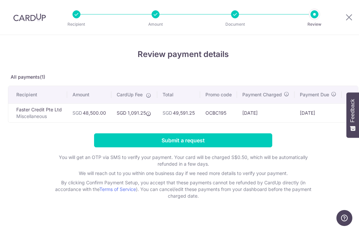
click at [142, 119] on td "SGD 1,091.25" at bounding box center [134, 112] width 46 height 19
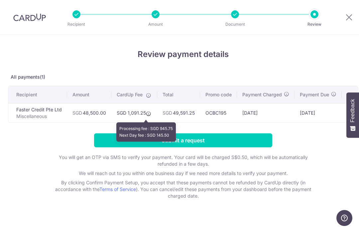
click at [146, 114] on icon at bounding box center [148, 113] width 5 height 5
click at [146, 116] on icon at bounding box center [148, 113] width 5 height 5
click at [146, 115] on icon at bounding box center [148, 113] width 5 height 5
click at [245, 143] on input "Submit a request" at bounding box center [183, 140] width 178 height 14
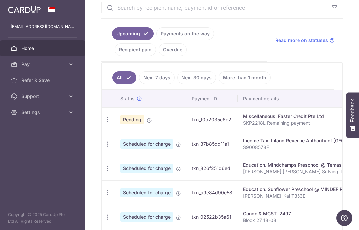
scroll to position [143, 0]
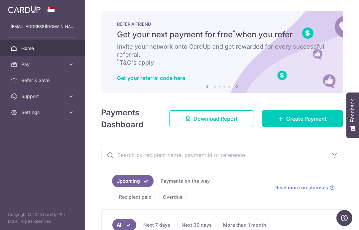
scroll to position [0, 0]
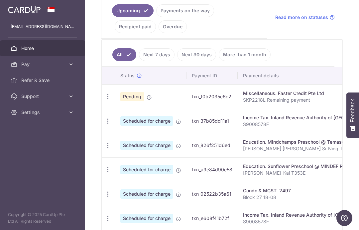
scroll to position [162, 0]
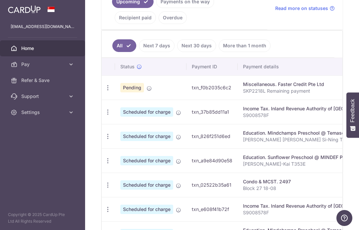
scroll to position [171, 0]
